Goal: Task Accomplishment & Management: Manage account settings

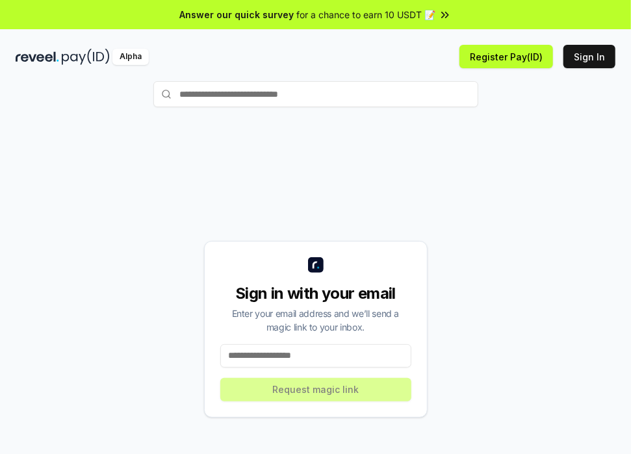
click at [252, 357] on input at bounding box center [315, 356] width 191 height 23
click at [595, 62] on button "Sign In" at bounding box center [590, 56] width 52 height 23
click at [297, 358] on input at bounding box center [315, 356] width 191 height 23
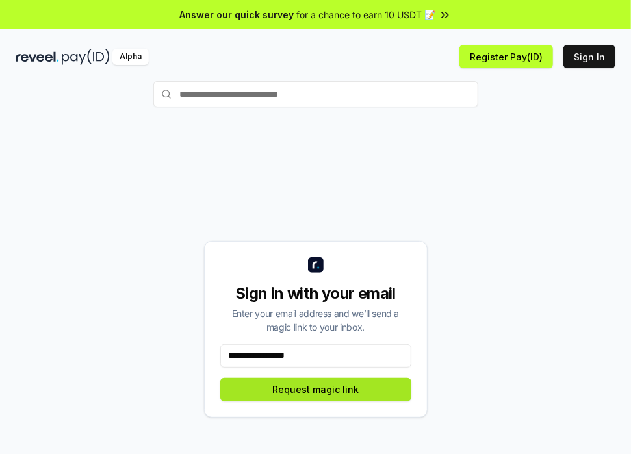
type input "**********"
click at [329, 392] on button "Request magic link" at bounding box center [315, 389] width 191 height 23
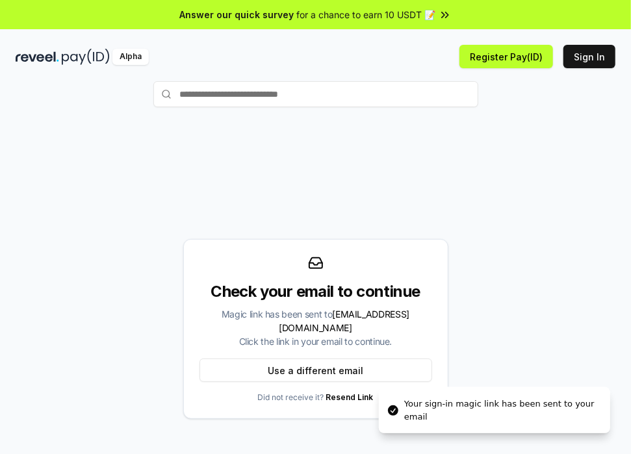
click at [430, 16] on span "for a chance to earn 10 USDT 📝" at bounding box center [366, 15] width 139 height 14
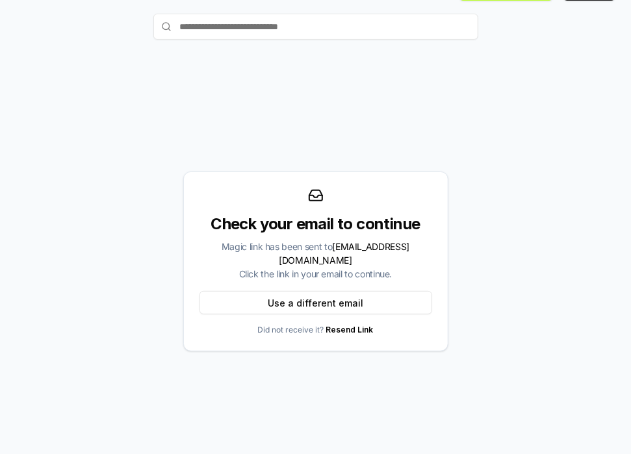
scroll to position [71, 0]
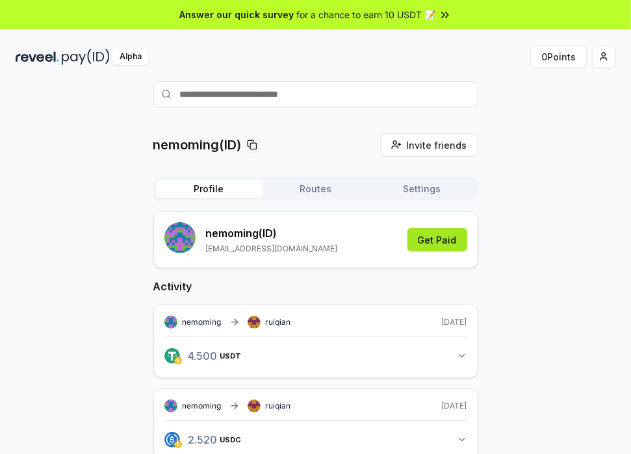
click at [439, 243] on button "Get Paid" at bounding box center [438, 239] width 60 height 23
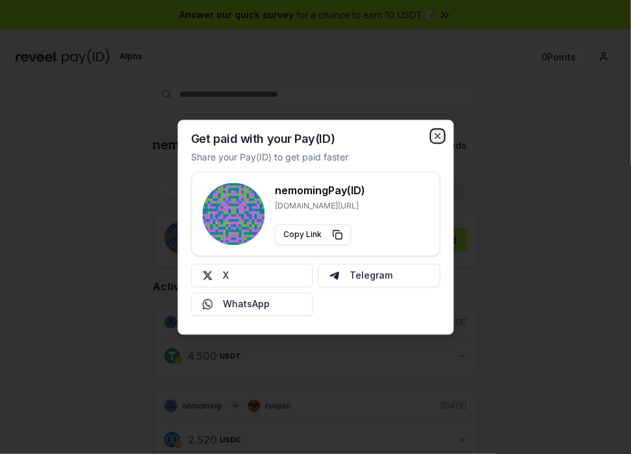
click at [439, 133] on icon "button" at bounding box center [437, 136] width 10 height 10
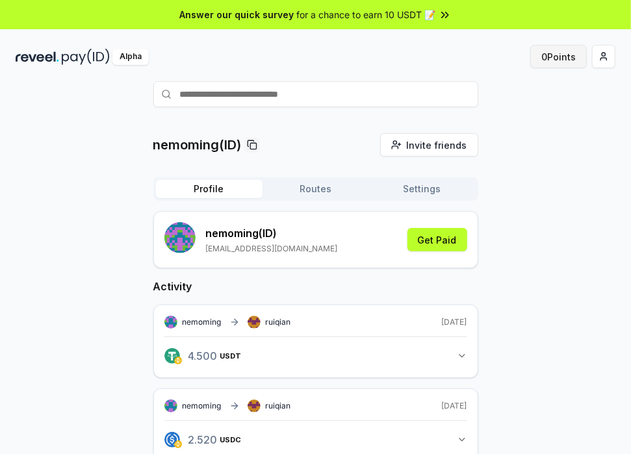
click at [566, 55] on button "0 Points" at bounding box center [558, 56] width 57 height 23
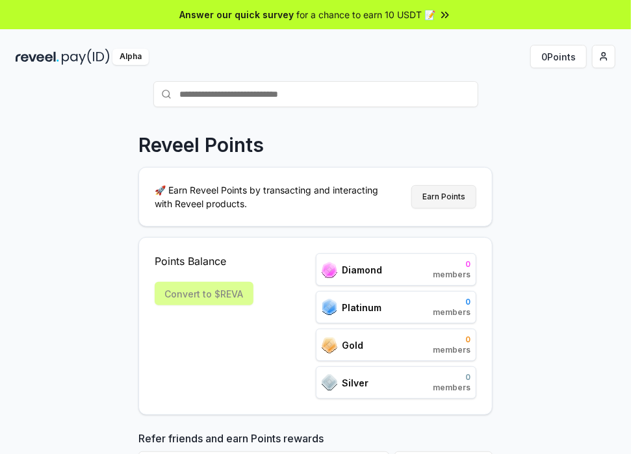
click at [445, 198] on button "Earn Points" at bounding box center [444, 196] width 65 height 23
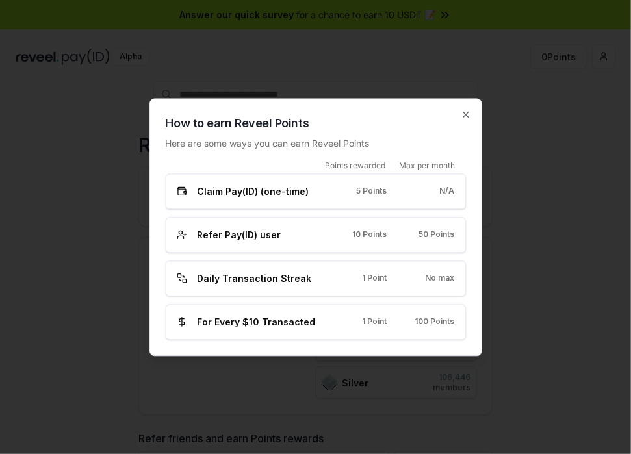
drag, startPoint x: 241, startPoint y: 196, endPoint x: 307, endPoint y: 200, distance: 65.8
click at [245, 196] on span "Claim Pay(ID) (one-time)" at bounding box center [254, 192] width 112 height 14
drag, startPoint x: 384, startPoint y: 197, endPoint x: 472, endPoint y: 197, distance: 88.4
click at [395, 197] on div "Claim Pay(ID) (one-time) 5 Points N/A" at bounding box center [316, 192] width 278 height 14
click at [198, 239] on span "Refer Pay(ID) user" at bounding box center [240, 235] width 84 height 14
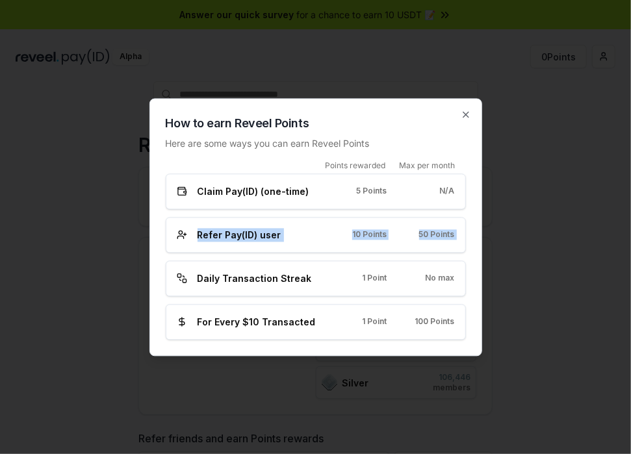
drag, startPoint x: 196, startPoint y: 239, endPoint x: 450, endPoint y: 261, distance: 254.5
click at [471, 244] on div "How to earn Reveel Points Here are some ways you can earn Reveel Points Points …" at bounding box center [316, 227] width 333 height 258
drag, startPoint x: 199, startPoint y: 279, endPoint x: 333, endPoint y: 283, distance: 134.0
click at [465, 114] on icon "button" at bounding box center [466, 114] width 5 height 5
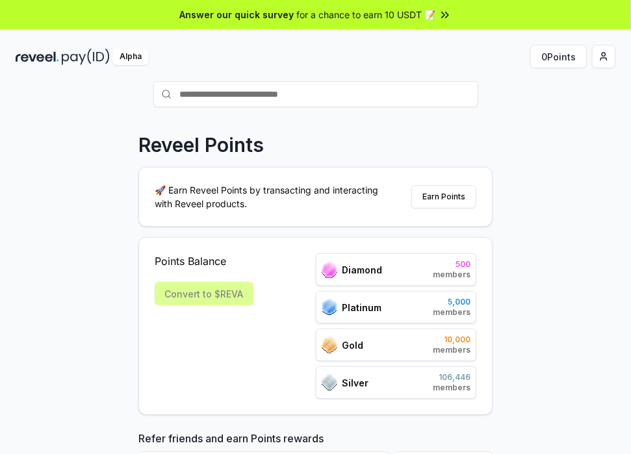
click at [203, 102] on input "text" at bounding box center [315, 94] width 325 height 26
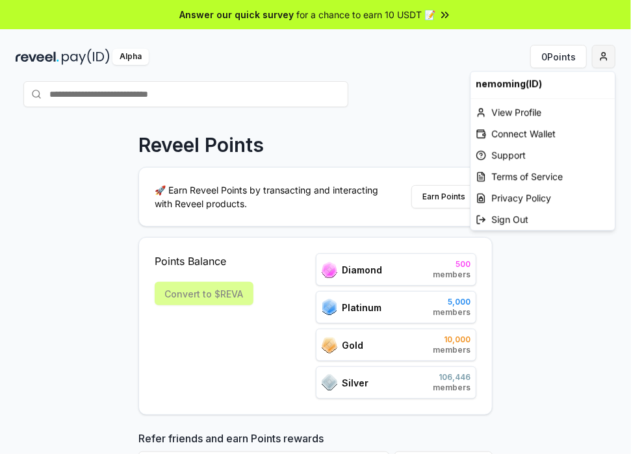
click at [601, 57] on html "Answer our quick survey for a chance to earn 10 USDT 📝 Alpha 0 Points Reveel Po…" at bounding box center [315, 227] width 631 height 454
click at [512, 133] on div "Connect Wallet" at bounding box center [543, 133] width 144 height 21
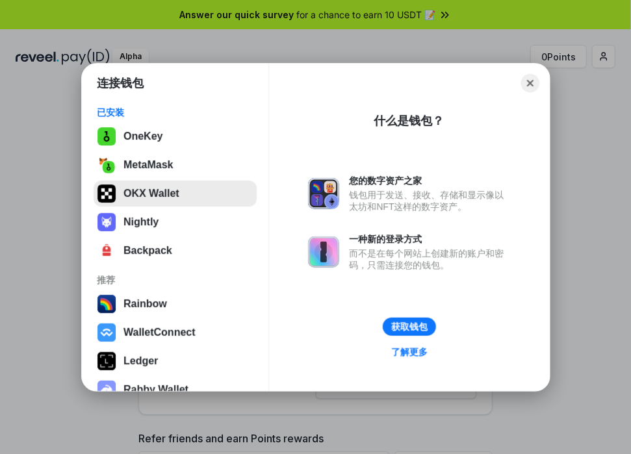
click at [156, 194] on button "OKX Wallet" at bounding box center [175, 194] width 163 height 26
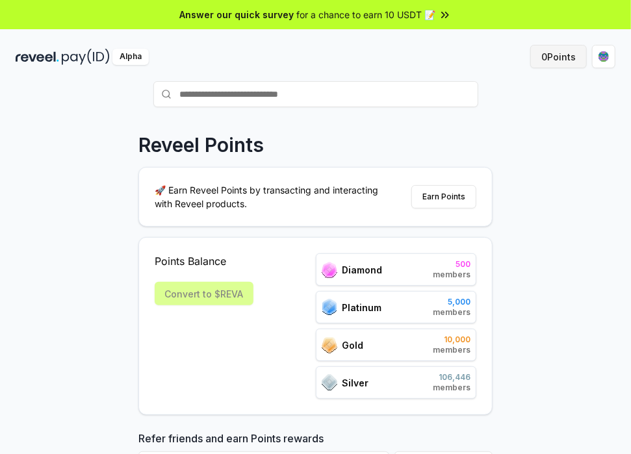
click at [559, 56] on button "0 Points" at bounding box center [558, 56] width 57 height 23
click at [175, 296] on div "Convert to $REVA" at bounding box center [204, 293] width 99 height 23
click at [216, 296] on div "Convert to $REVA" at bounding box center [204, 293] width 99 height 23
click at [233, 296] on div "Convert to $REVA" at bounding box center [204, 293] width 99 height 23
click at [436, 197] on button "Earn Points" at bounding box center [444, 196] width 65 height 23
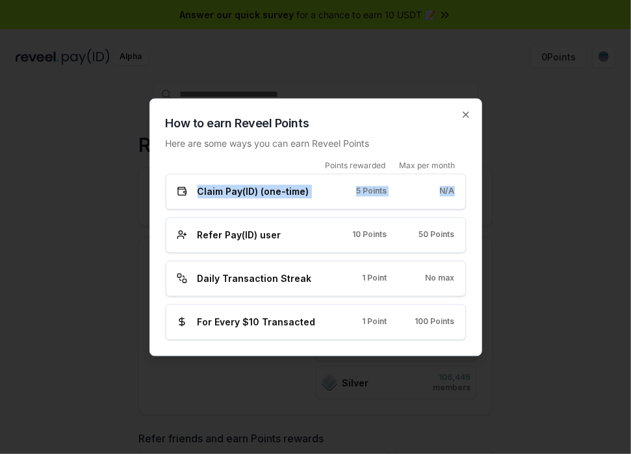
drag, startPoint x: 199, startPoint y: 193, endPoint x: 475, endPoint y: 201, distance: 276.4
click at [475, 201] on div "How to earn Reveel Points Here are some ways you can earn Reveel Points Points …" at bounding box center [316, 227] width 333 height 258
click at [462, 116] on icon "button" at bounding box center [466, 114] width 10 height 10
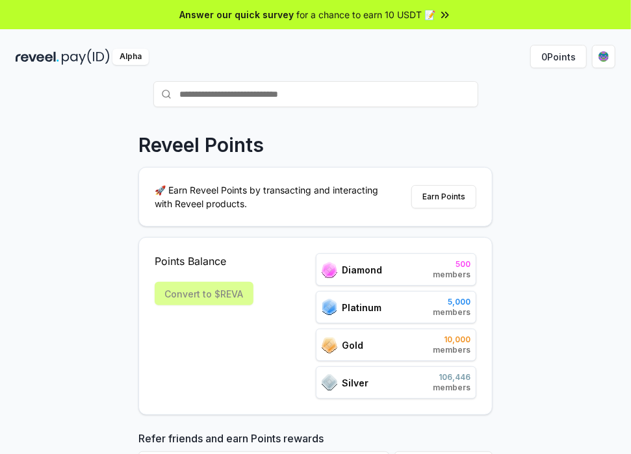
click at [271, 98] on input "text" at bounding box center [315, 94] width 325 height 26
click at [60, 62] on div "Alpha" at bounding box center [166, 57] width 300 height 16
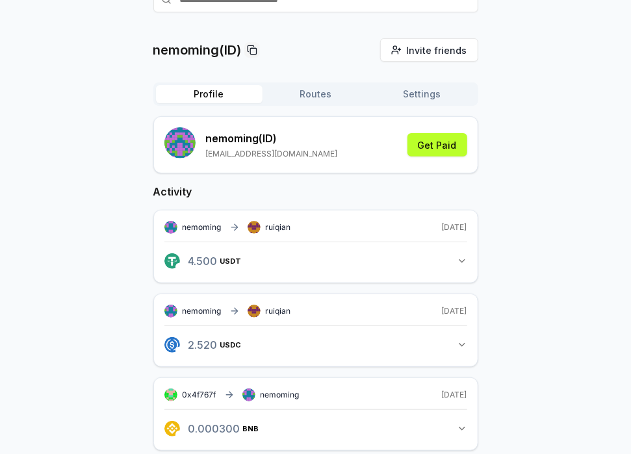
scroll to position [130, 0]
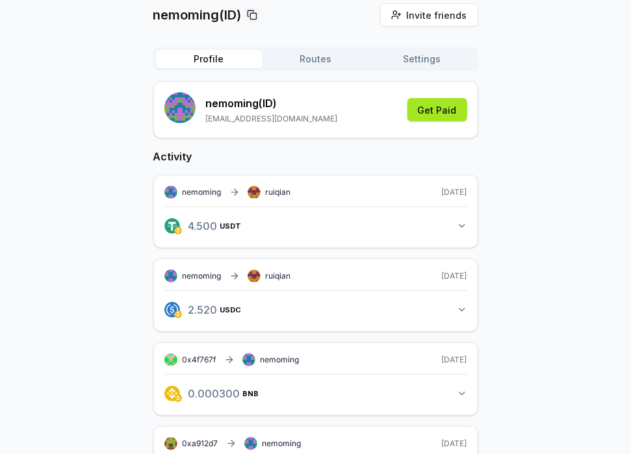
click at [425, 112] on button "Get Paid" at bounding box center [438, 109] width 60 height 23
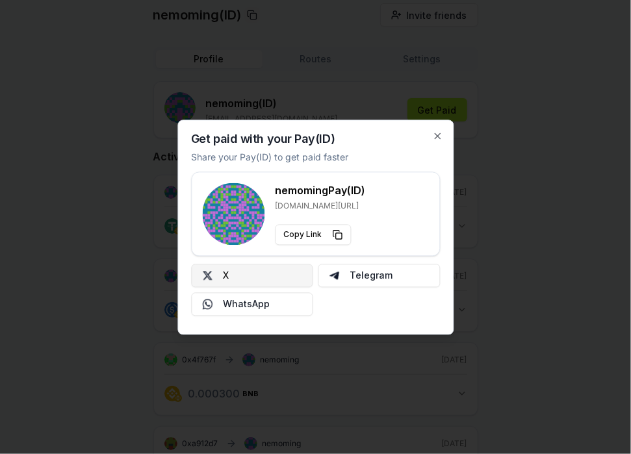
click at [246, 278] on button "X" at bounding box center [252, 275] width 122 height 23
click at [438, 136] on icon "button" at bounding box center [437, 135] width 5 height 5
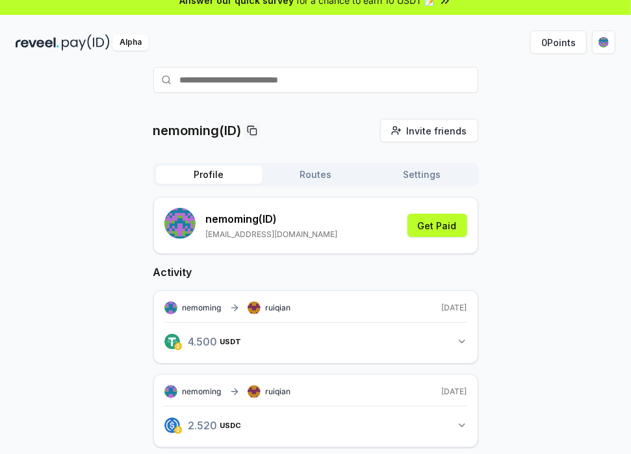
scroll to position [0, 0]
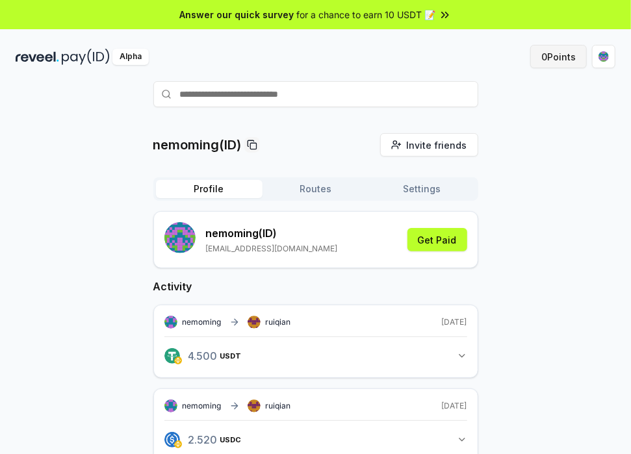
click at [544, 53] on button "0 Points" at bounding box center [558, 56] width 57 height 23
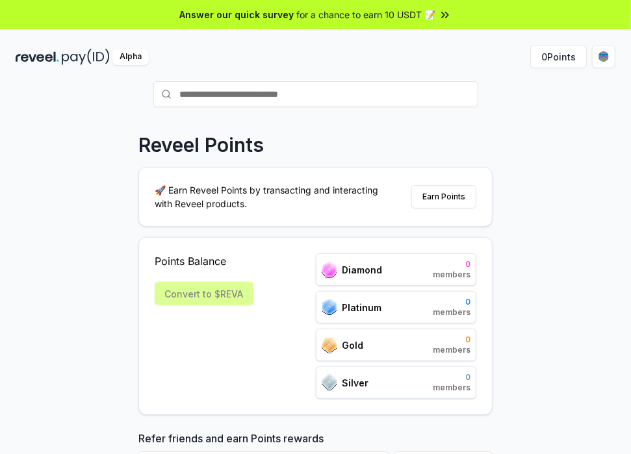
click at [50, 59] on img at bounding box center [38, 57] width 44 height 16
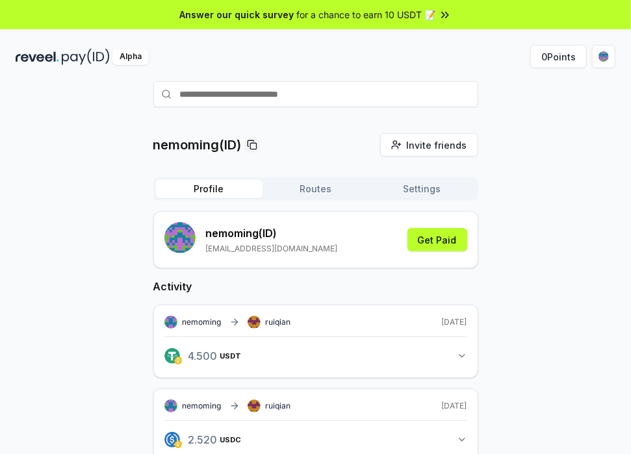
click at [322, 190] on button "Routes" at bounding box center [316, 189] width 107 height 18
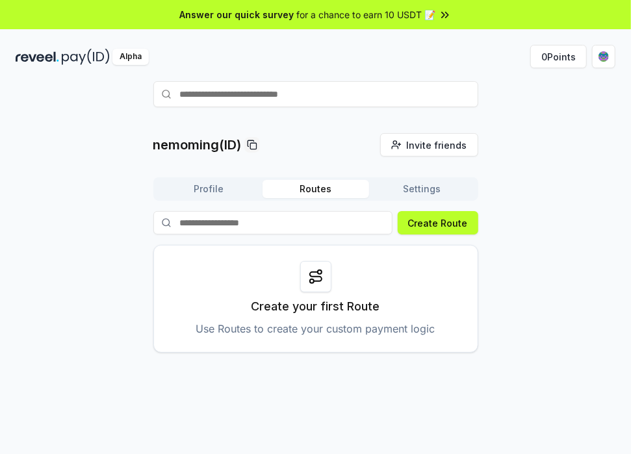
click at [422, 187] on button "Settings" at bounding box center [422, 189] width 107 height 18
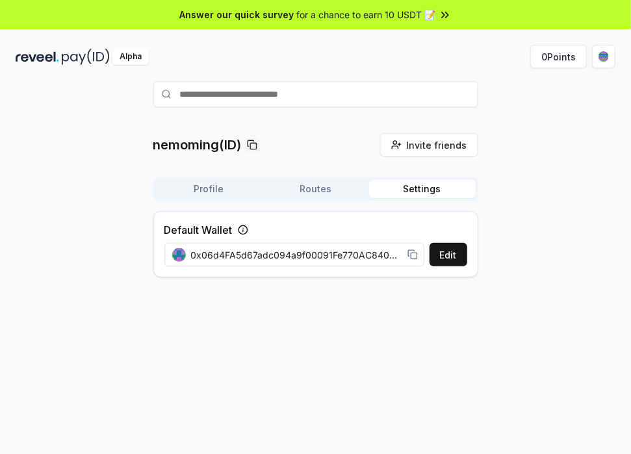
click at [207, 190] on button "Profile" at bounding box center [209, 189] width 107 height 18
